Goal: Information Seeking & Learning: Learn about a topic

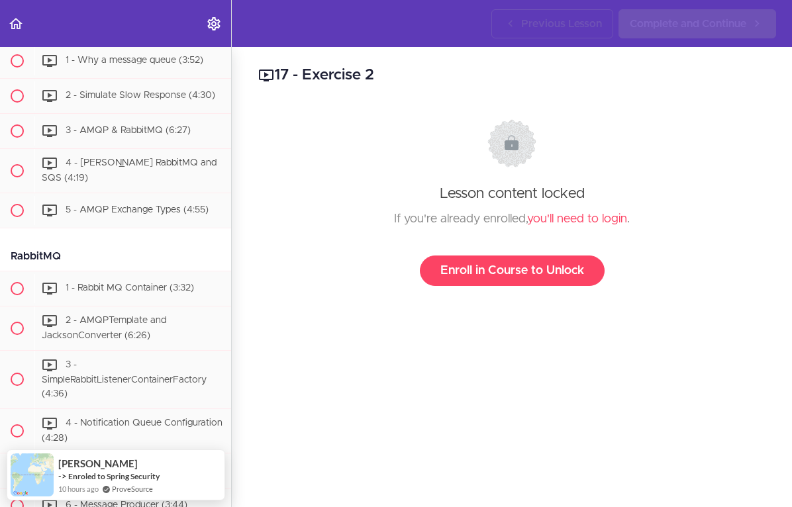
scroll to position [2412, 0]
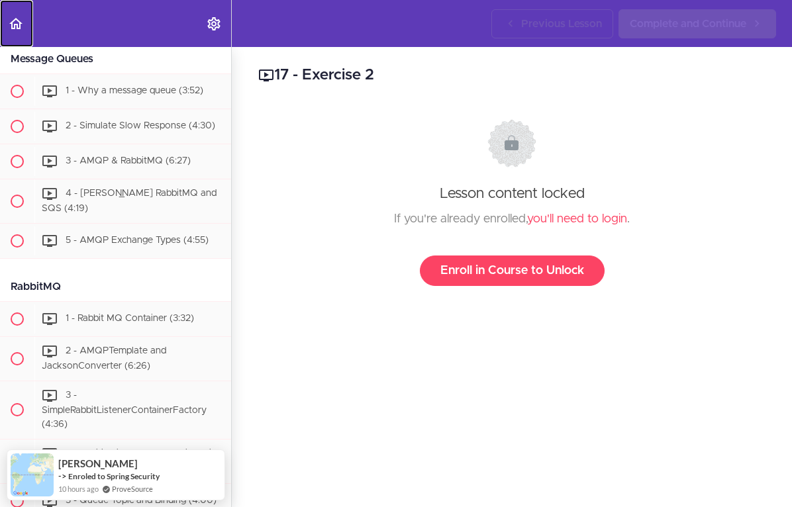
click at [10, 25] on icon "Back to course curriculum" at bounding box center [16, 24] width 16 height 16
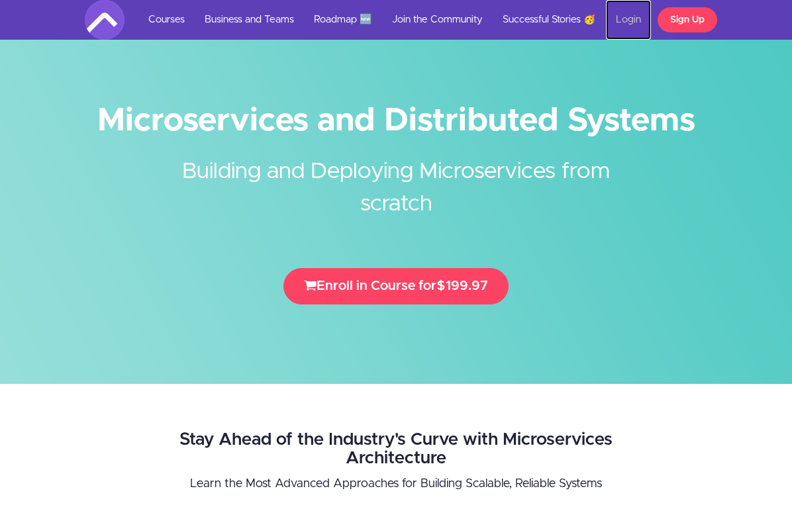
click at [632, 25] on link "Login" at bounding box center [628, 20] width 45 height 40
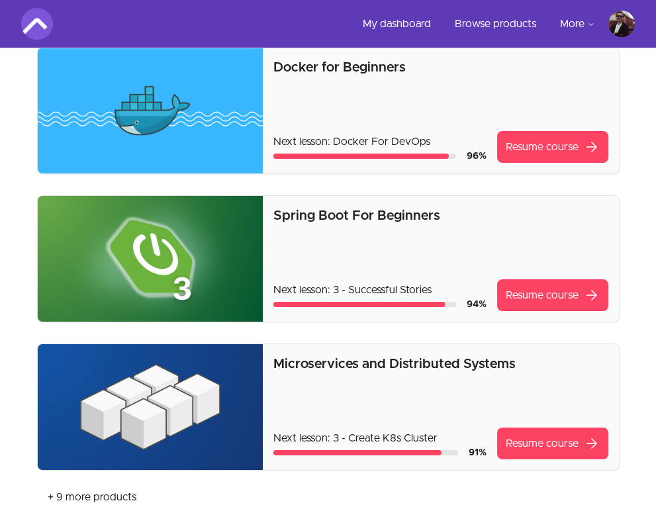
scroll to position [300, 0]
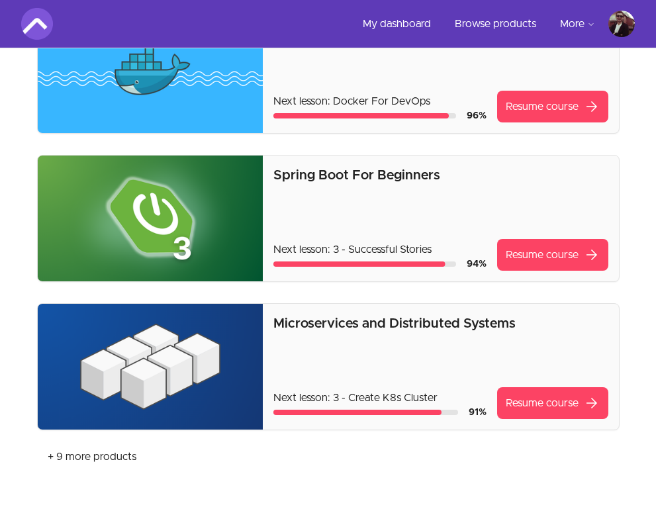
click at [331, 330] on p "Microservices and Distributed Systems" at bounding box center [440, 324] width 334 height 19
click at [326, 325] on p "Microservices and Distributed Systems" at bounding box center [440, 324] width 334 height 19
click at [576, 404] on link "Resume course arrow_forward" at bounding box center [552, 403] width 111 height 32
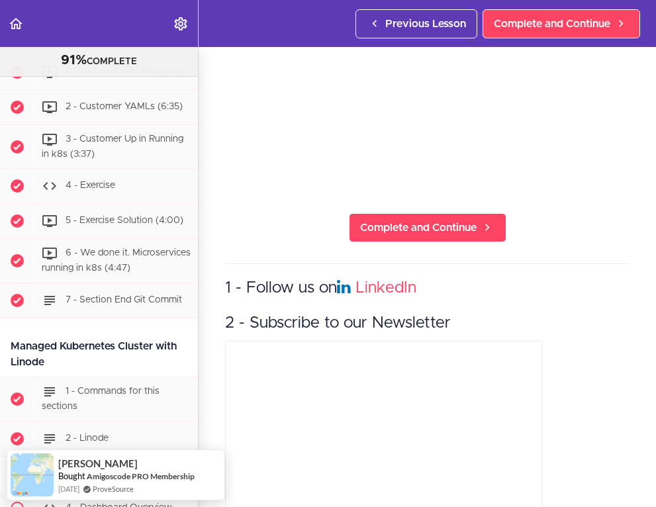
scroll to position [5757, 0]
click at [599, 260] on div "3 - Create K8s Cluster Complete and Continue 1 - Follow us on LinkedIn 2 - Subs…" at bounding box center [428, 135] width 458 height 460
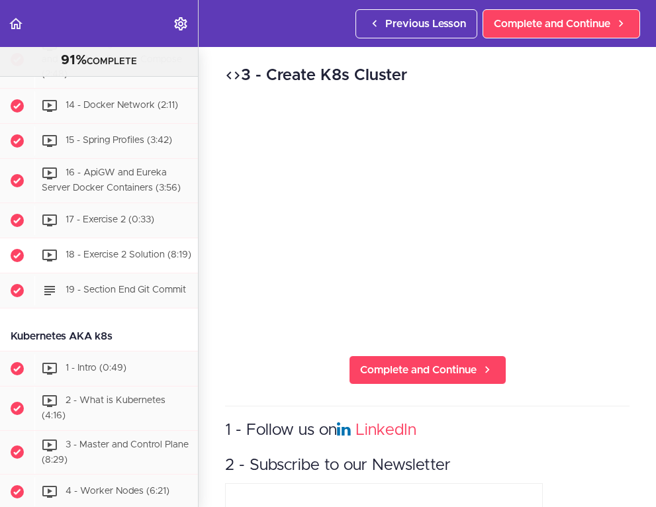
scroll to position [4242, 0]
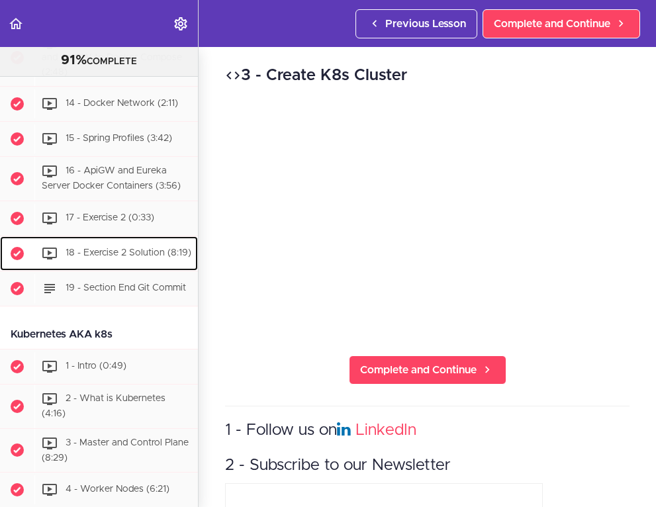
click at [131, 248] on span "18 - Exercise 2 Solution (8:19)" at bounding box center [129, 252] width 126 height 9
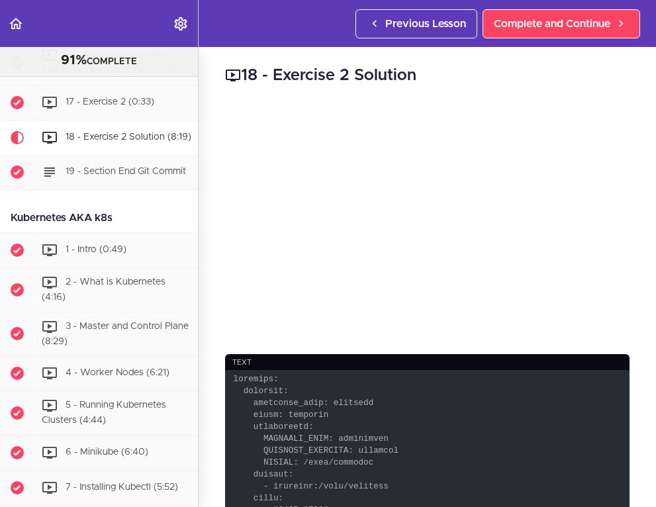
click at [647, 176] on div "18 - Exercise 2 Solution text Complete and Continue 1 - Follow us on LinkedIn 2…" at bounding box center [428, 277] width 458 height 460
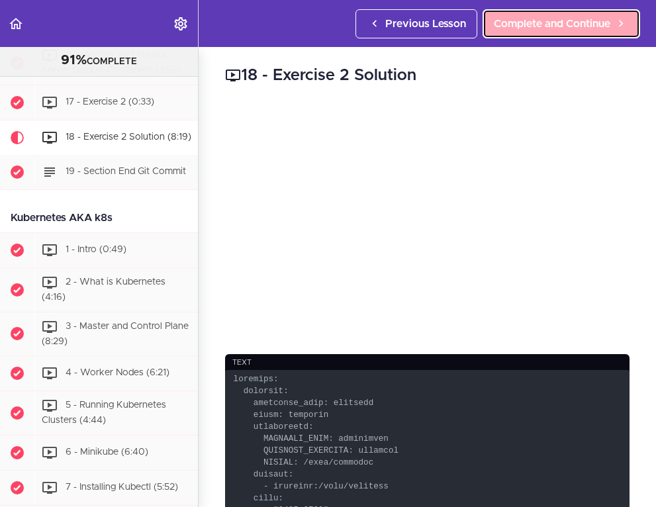
click at [566, 25] on span "Complete and Continue" at bounding box center [552, 24] width 117 height 16
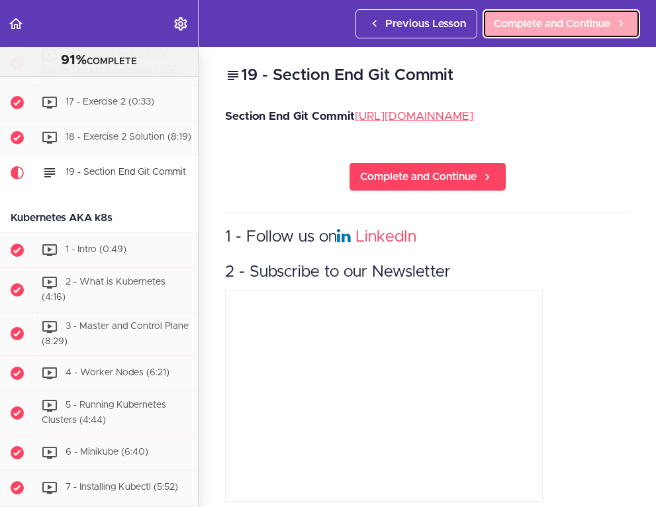
scroll to position [4393, 0]
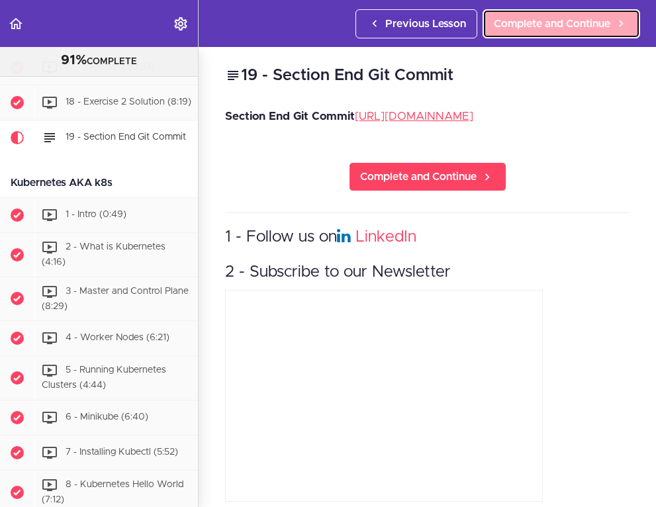
click at [534, 14] on link "Complete and Continue" at bounding box center [562, 23] width 158 height 29
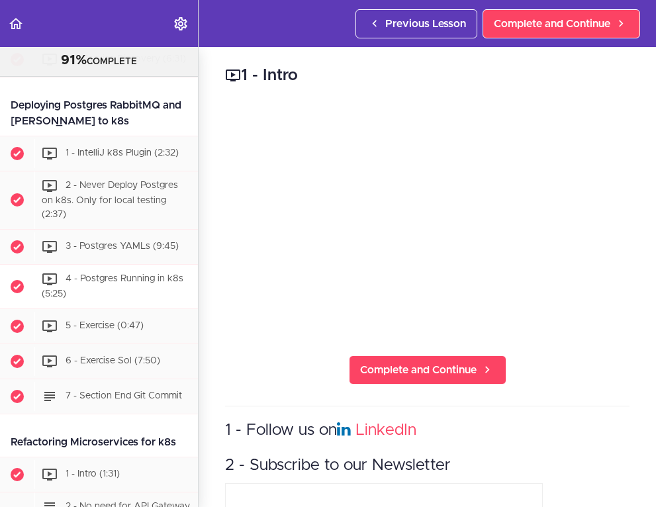
scroll to position [4972, 0]
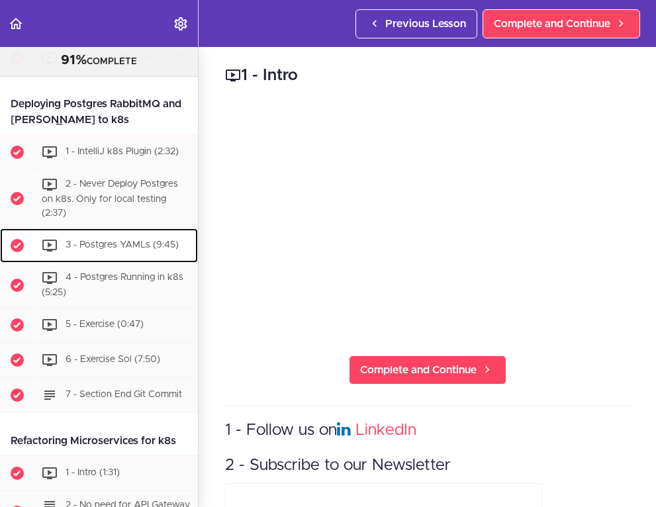
click at [126, 240] on span "3 - Postgres YAMLs (9:45)" at bounding box center [122, 244] width 113 height 9
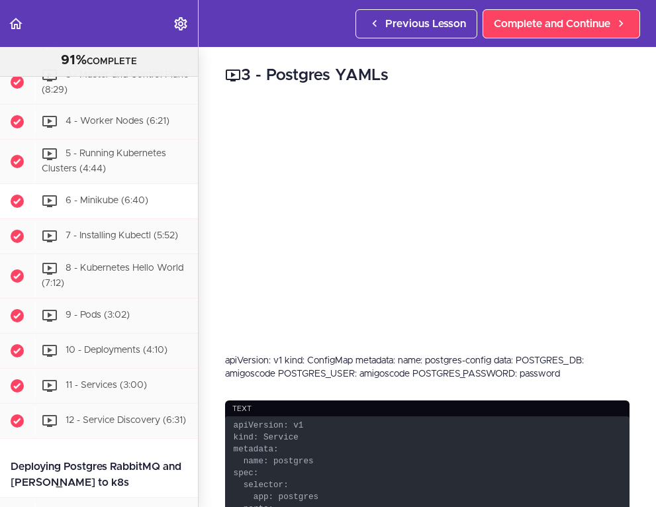
scroll to position [4609, 0]
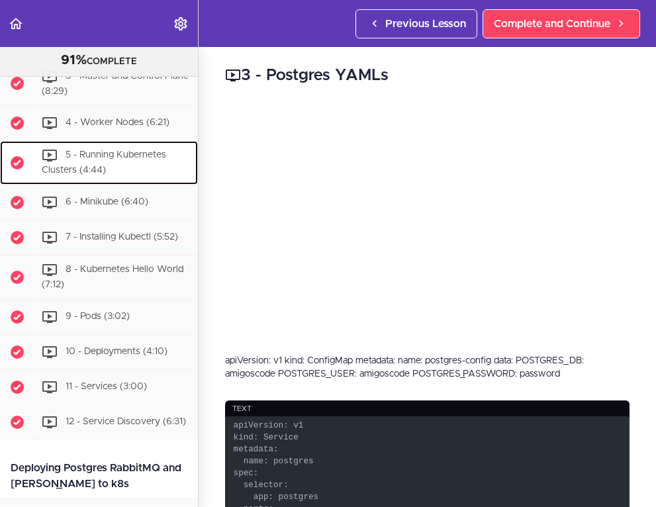
click at [103, 151] on span "5 - Running Kubernetes Clusters (4:44)" at bounding box center [104, 163] width 124 height 25
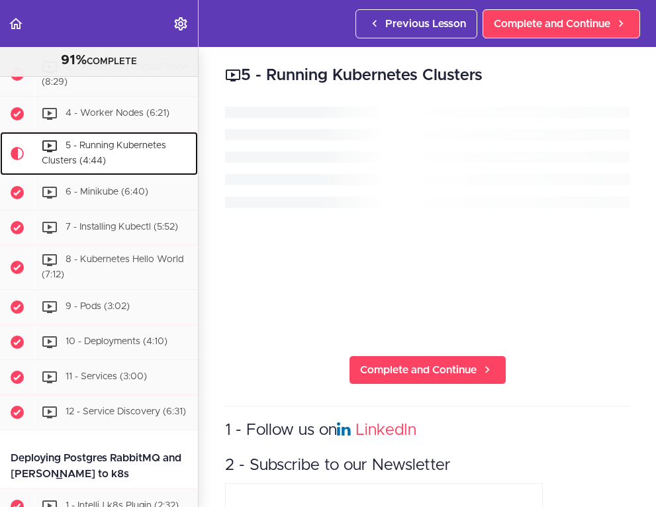
scroll to position [4620, 0]
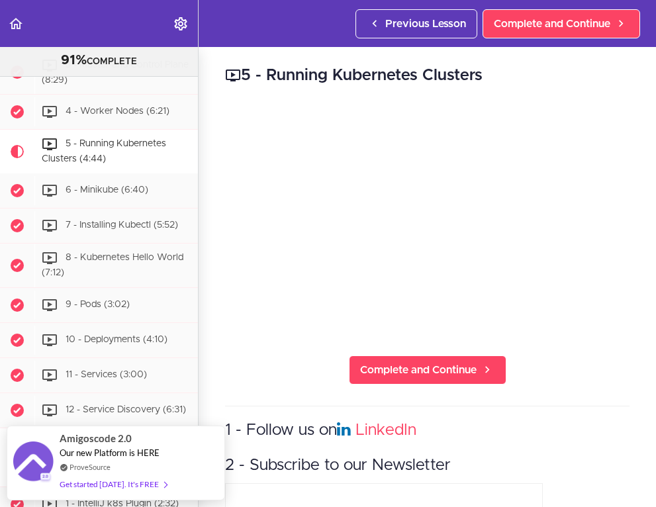
click at [550, 64] on h2 "5 - Running Kubernetes Clusters" at bounding box center [427, 75] width 405 height 23
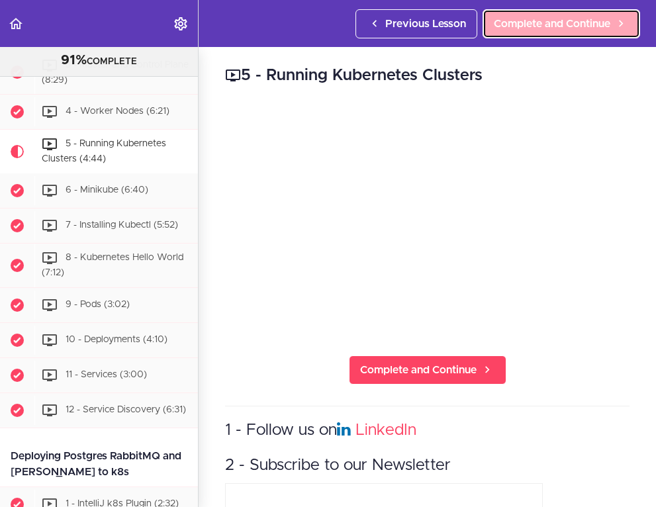
click at [552, 25] on span "Complete and Continue" at bounding box center [552, 24] width 117 height 16
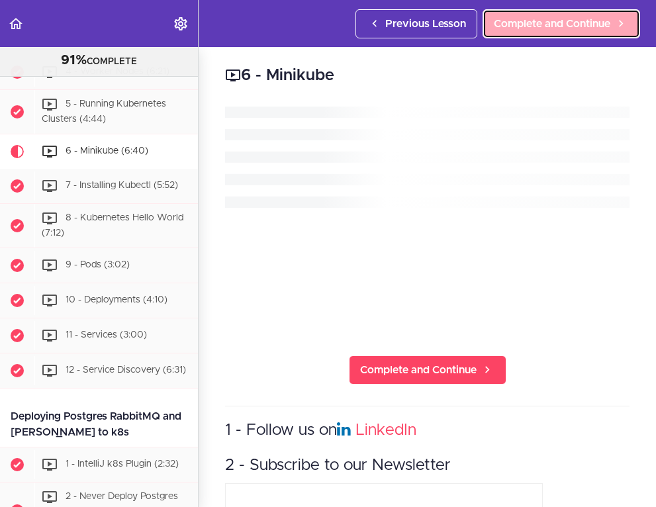
scroll to position [4665, 0]
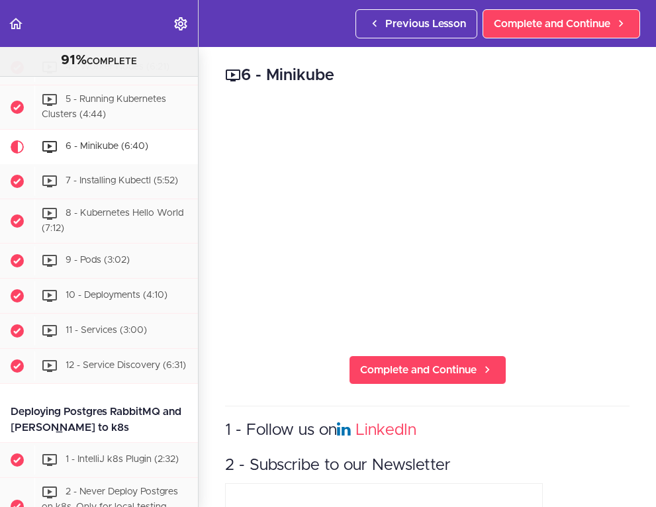
click at [472, 78] on h2 "6 - Minikube" at bounding box center [427, 75] width 405 height 23
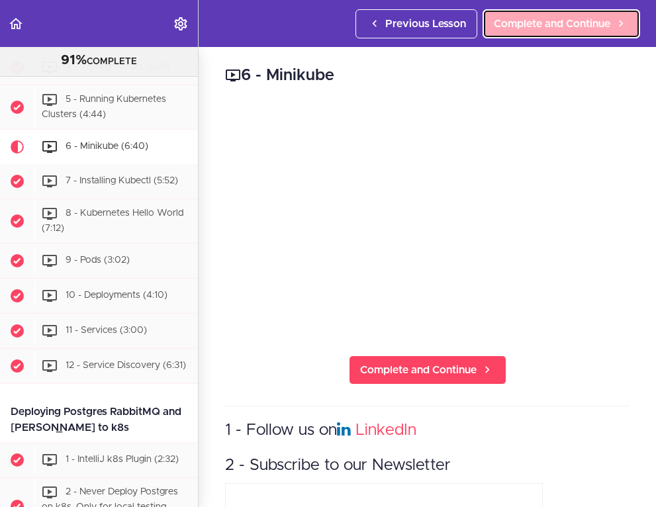
click at [576, 19] on span "Complete and Continue" at bounding box center [552, 24] width 117 height 16
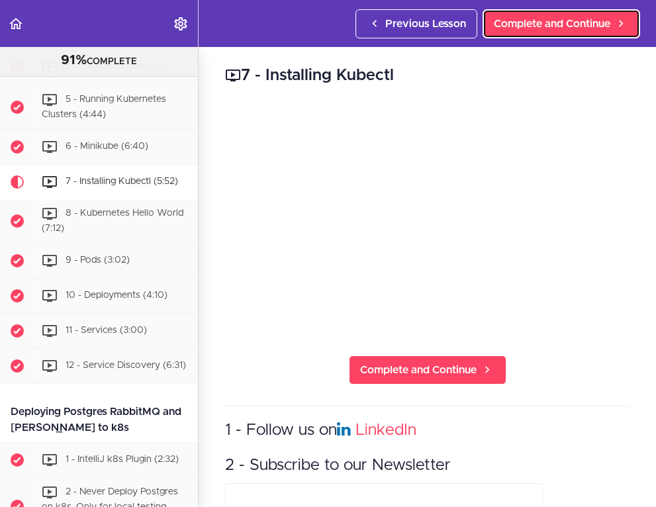
scroll to position [4700, 0]
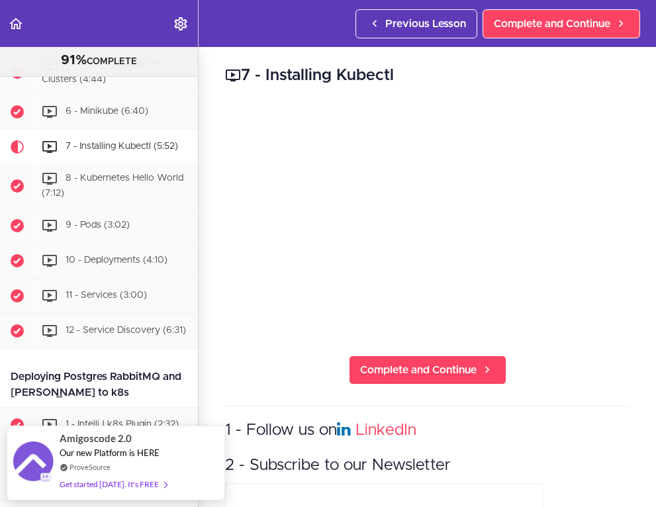
click at [458, 71] on h2 "7 - Installing Kubectl" at bounding box center [427, 75] width 405 height 23
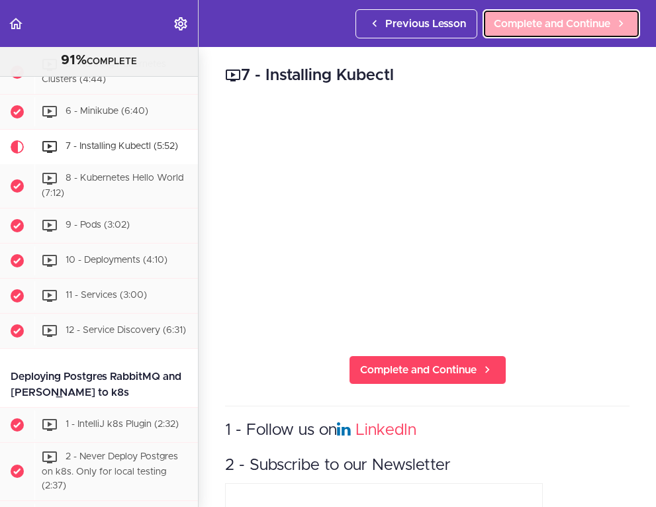
click at [524, 23] on span "Complete and Continue" at bounding box center [552, 24] width 117 height 16
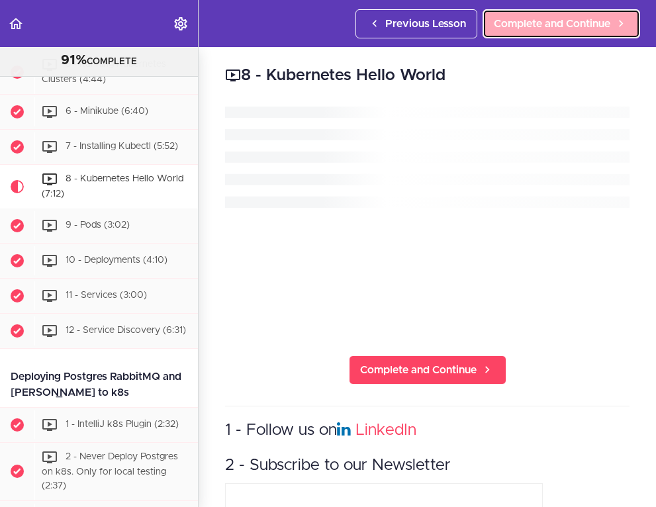
scroll to position [4735, 0]
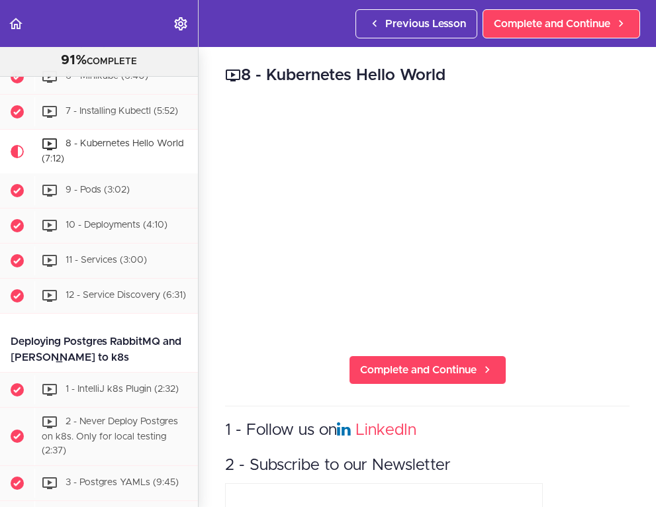
click at [593, 362] on div "8 - Kubernetes Hello World Complete and Continue 1 - Follow us on LinkedIn 2 - …" at bounding box center [428, 277] width 458 height 460
click at [509, 88] on div "8 - Kubernetes Hello World Complete and Continue 1 - Follow us on LinkedIn 2 - …" at bounding box center [428, 277] width 458 height 460
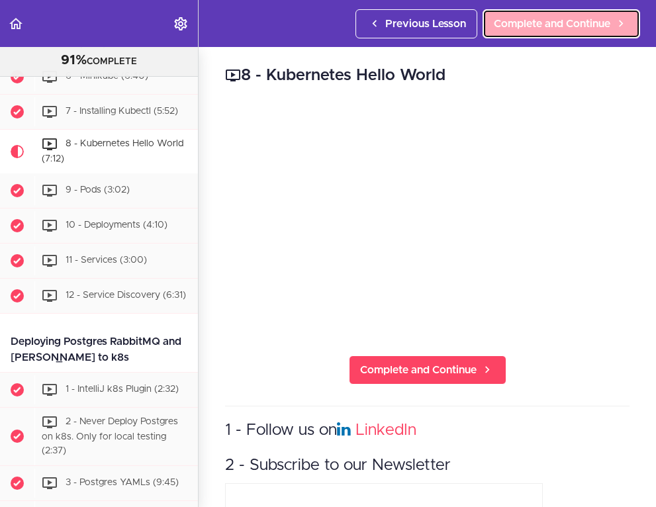
click at [562, 21] on span "Complete and Continue" at bounding box center [552, 24] width 117 height 16
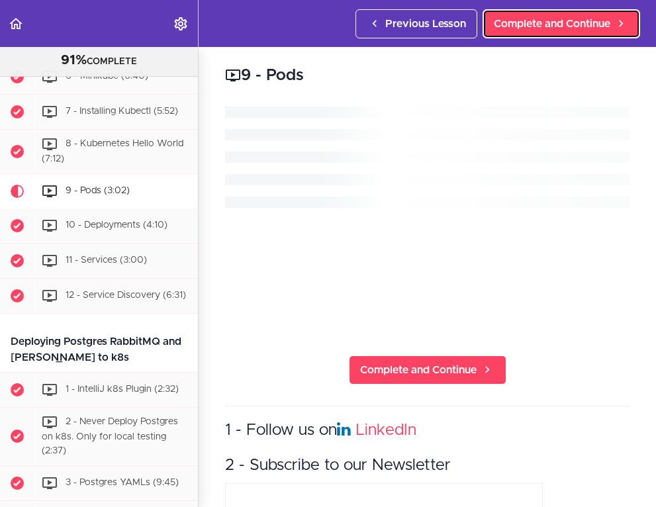
scroll to position [4778, 0]
